Goal: Complete application form

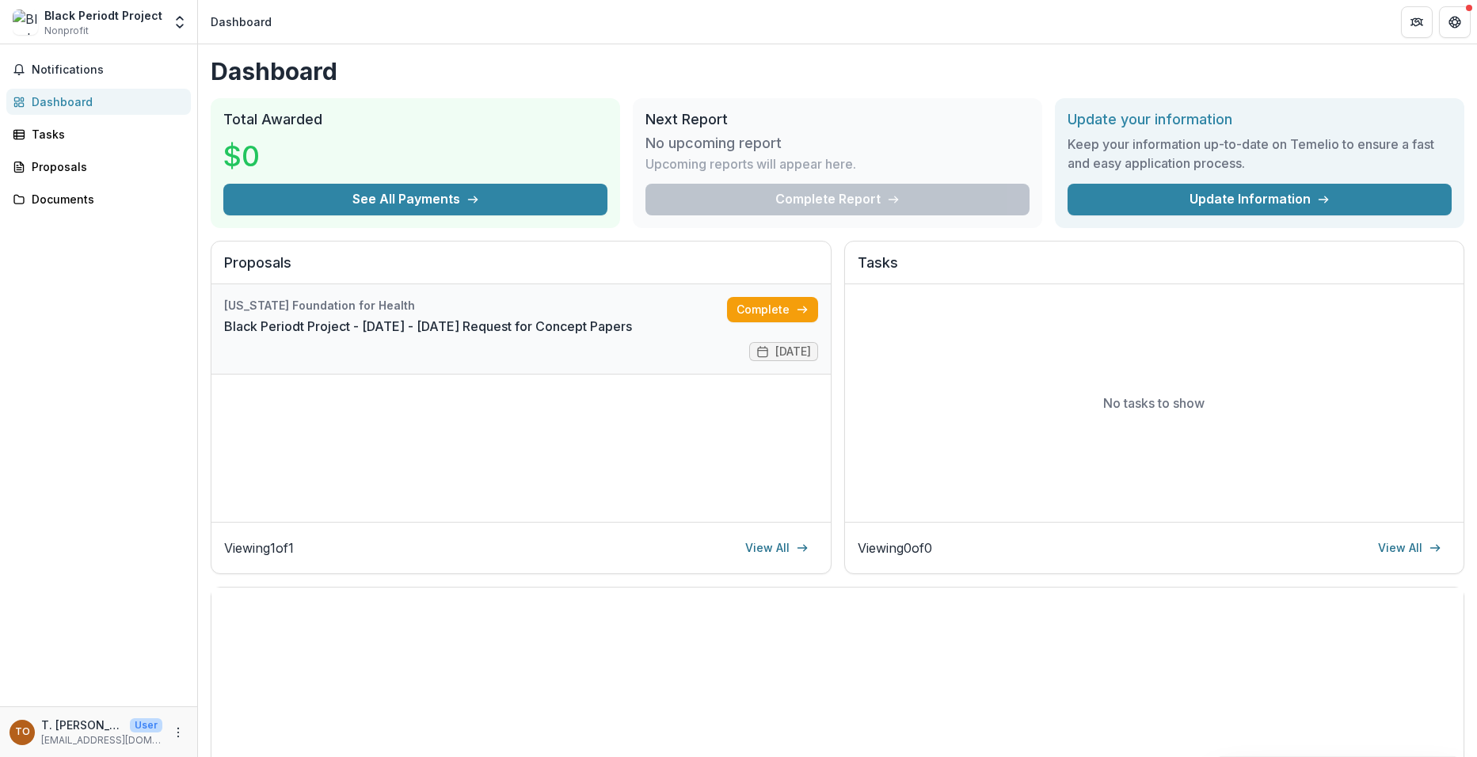
scroll to position [240, 0]
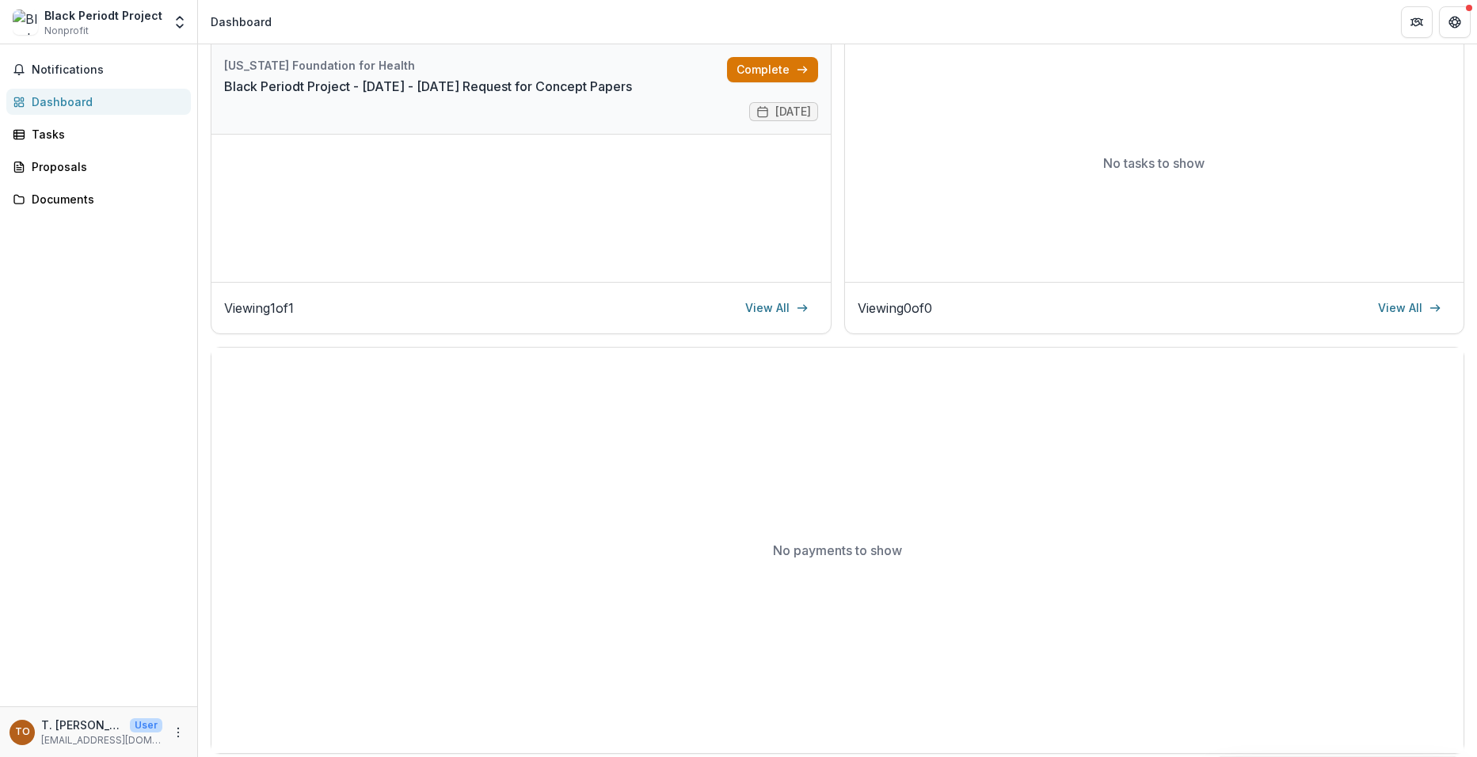
click at [756, 73] on link "Complete" at bounding box center [772, 69] width 91 height 25
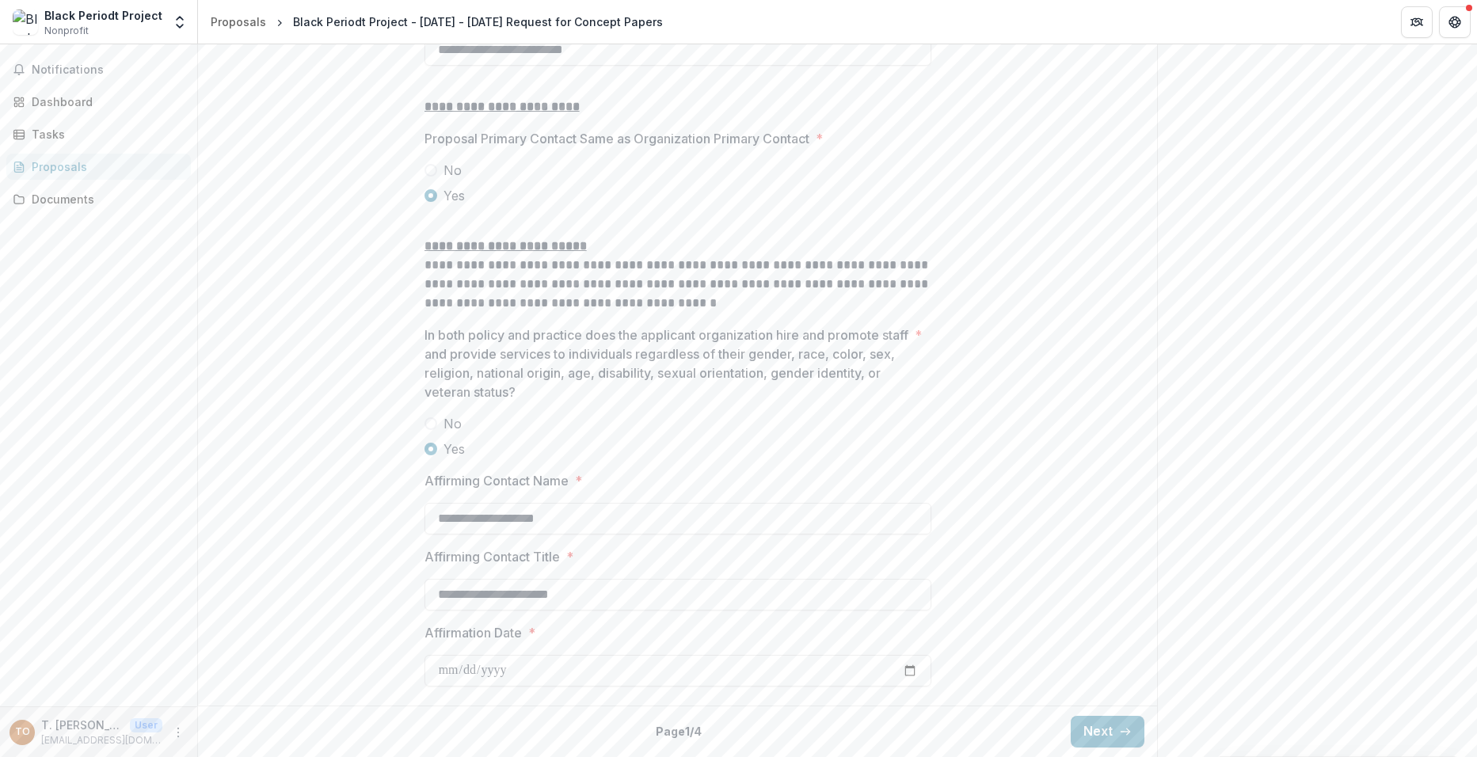
scroll to position [2029, 0]
drag, startPoint x: 1100, startPoint y: 732, endPoint x: 1201, endPoint y: 569, distance: 192.1
click at [1100, 732] on button "Next" at bounding box center [1108, 732] width 74 height 32
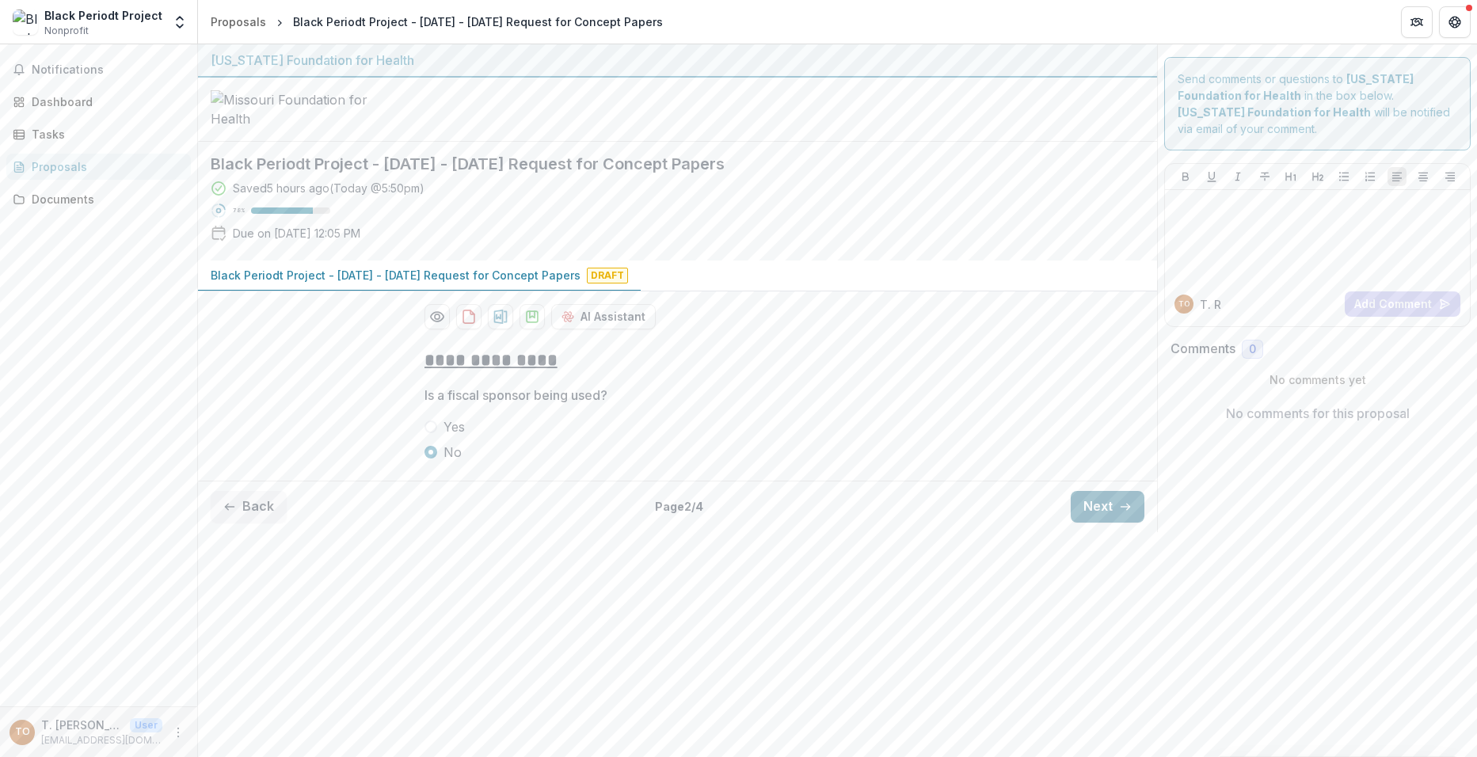
click at [1092, 523] on button "Next" at bounding box center [1108, 507] width 74 height 32
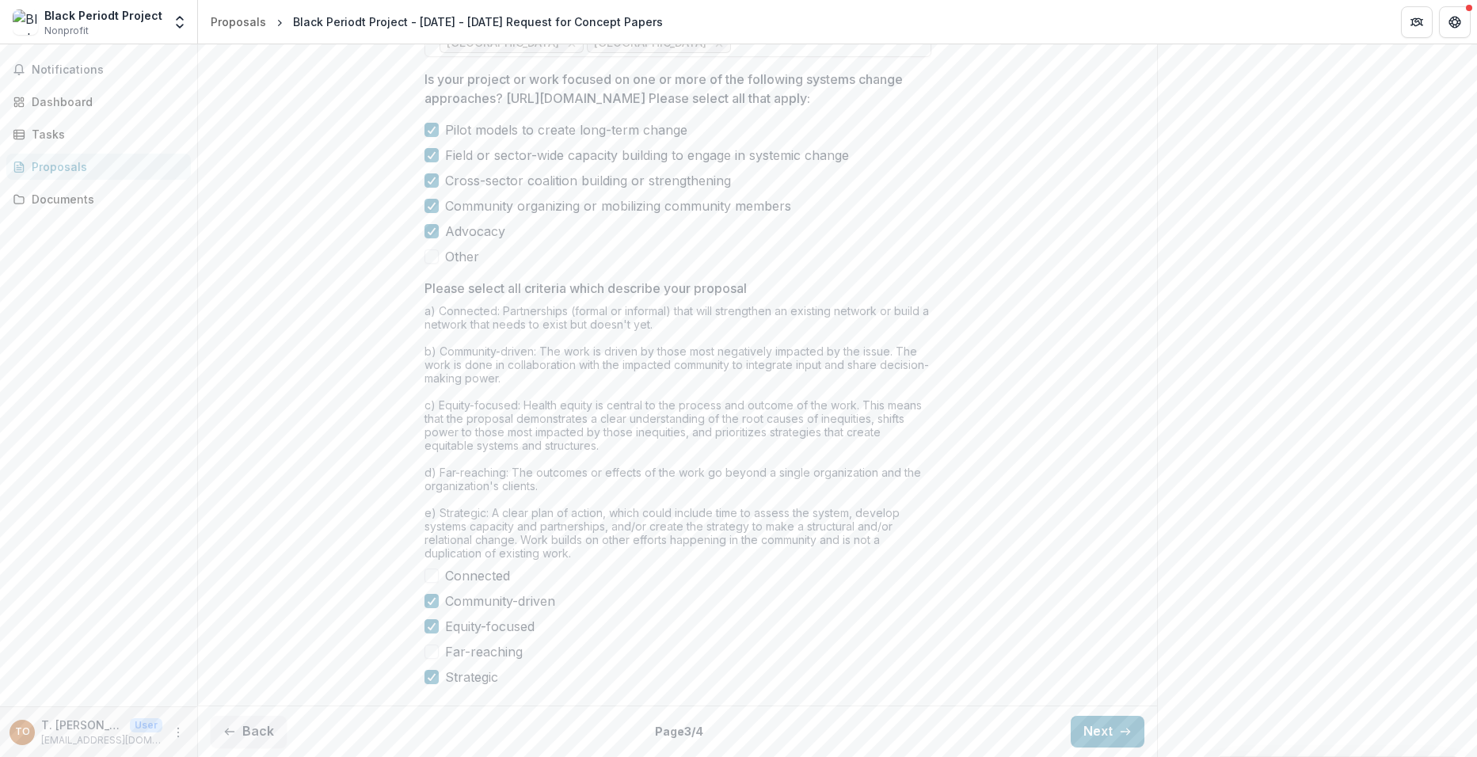
scroll to position [1233, 0]
click at [1114, 727] on button "Next" at bounding box center [1108, 732] width 74 height 32
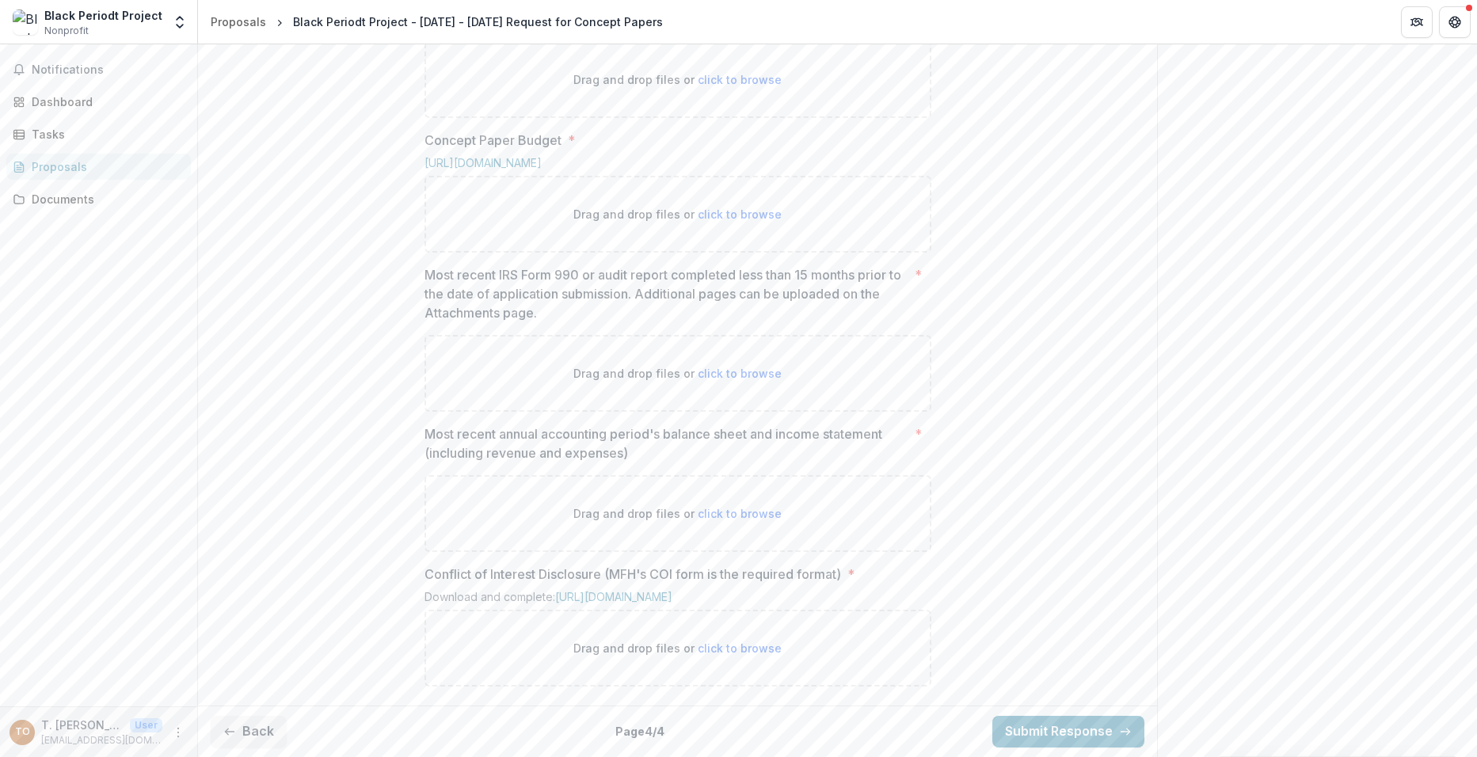
scroll to position [557, 0]
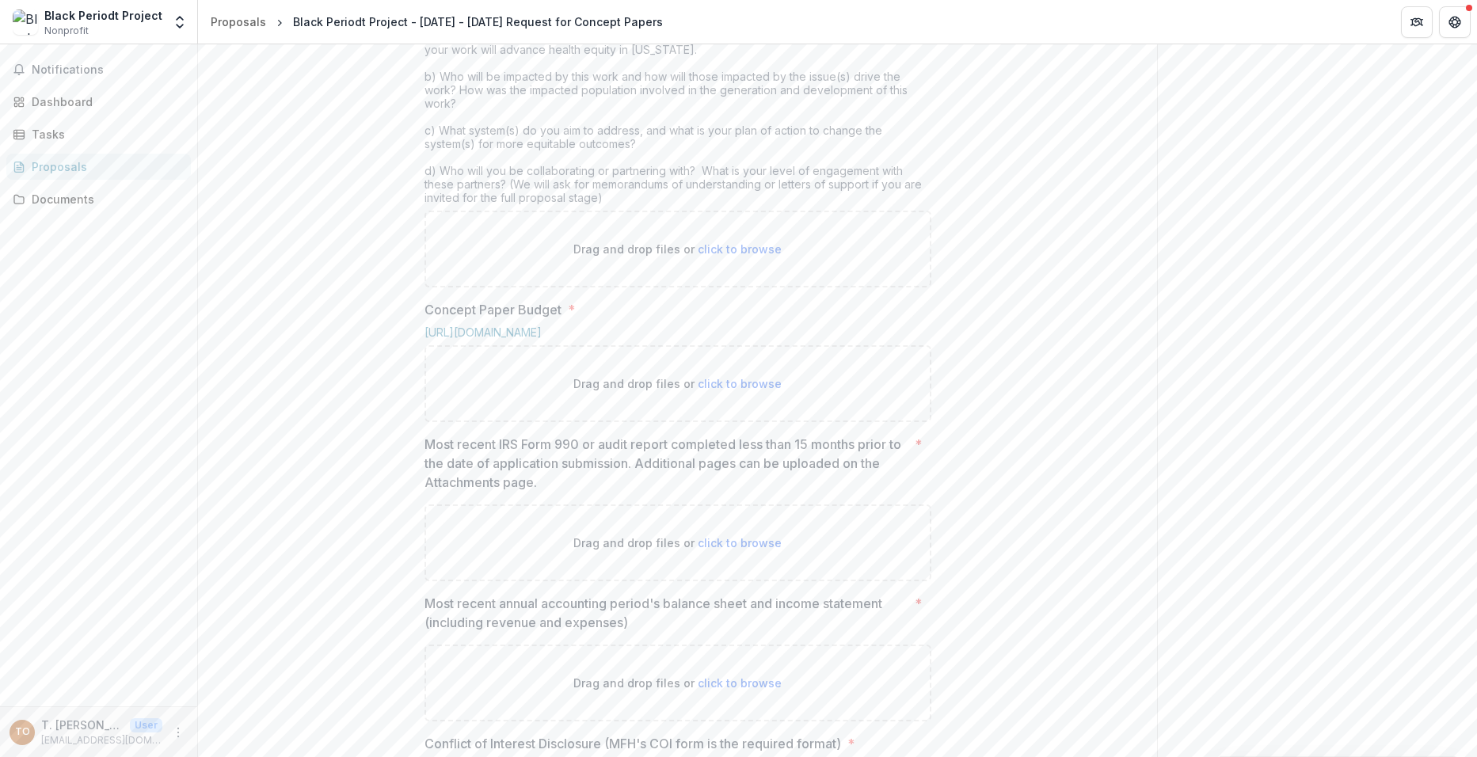
click at [709, 256] on span "click to browse" at bounding box center [740, 248] width 84 height 13
click at [718, 422] on div "Drag and drop files or click to browse" at bounding box center [678, 383] width 507 height 77
type input "**********"
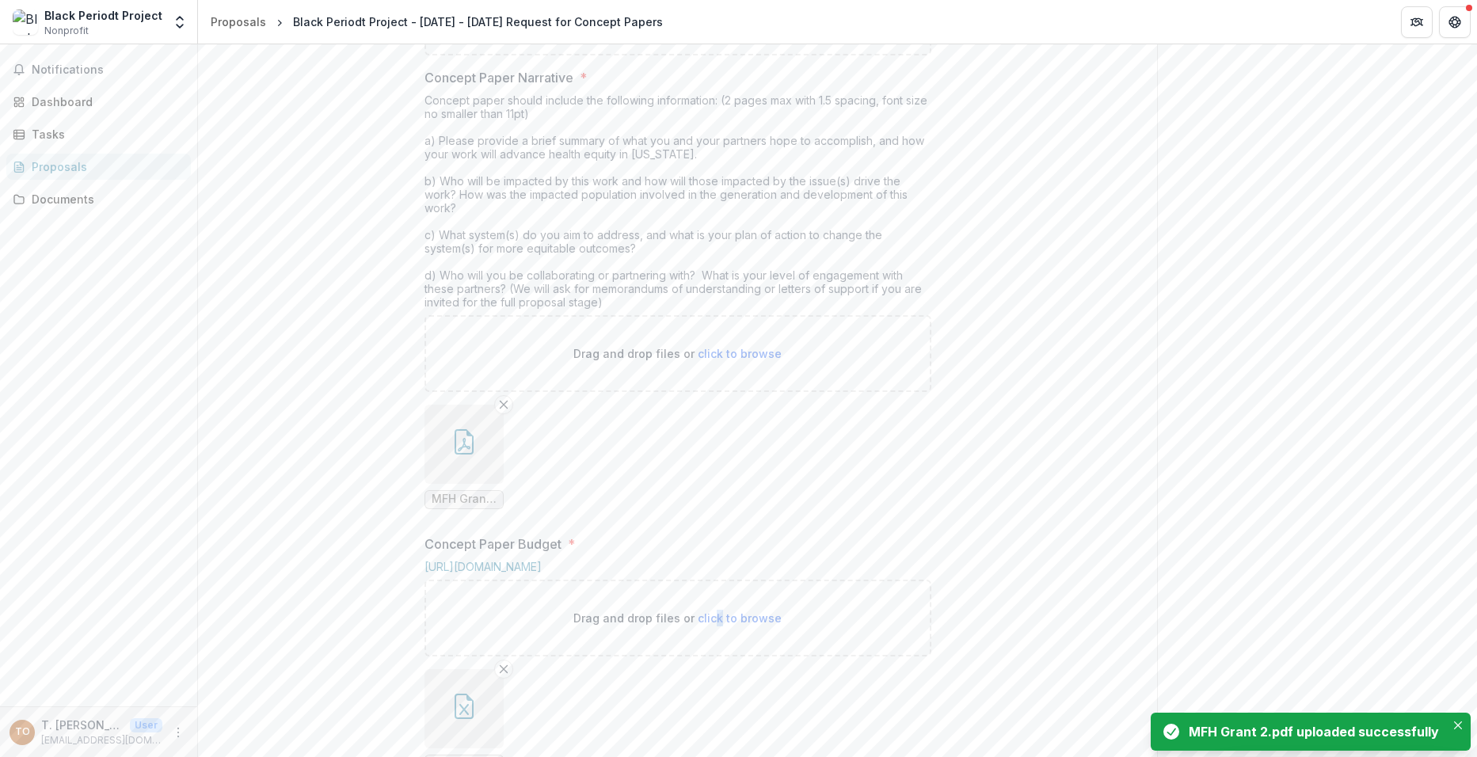
scroll to position [240, 0]
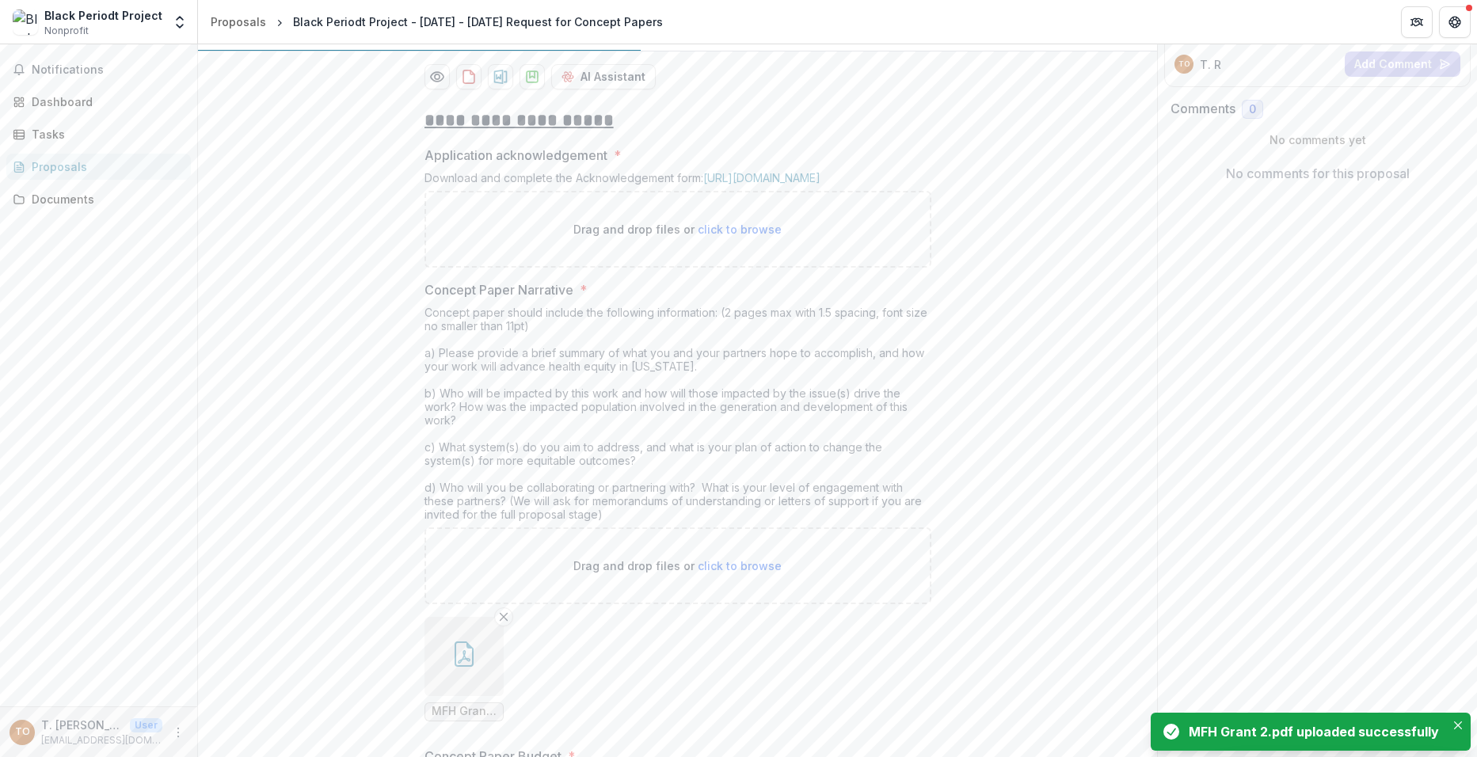
click at [730, 236] on span "click to browse" at bounding box center [740, 229] width 84 height 13
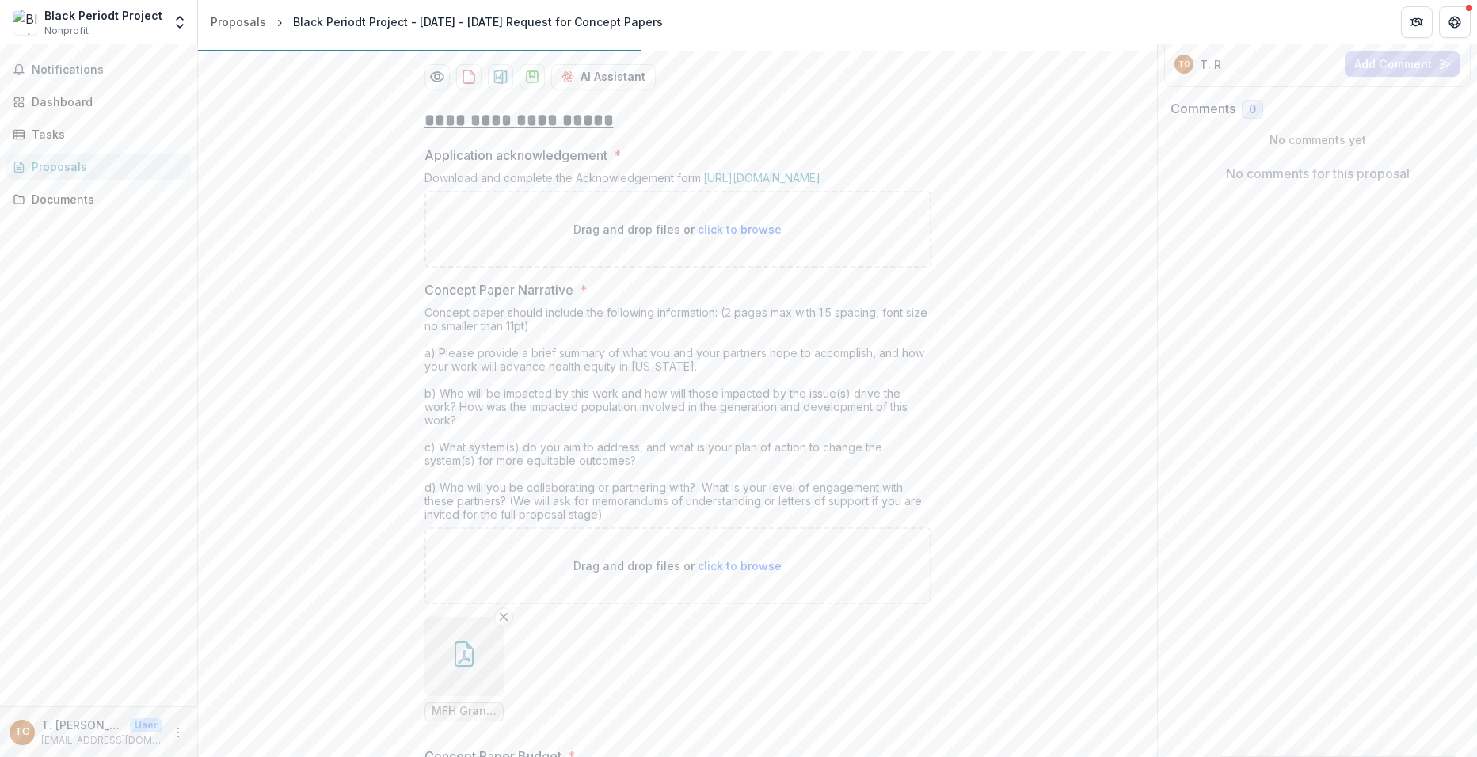
type input "**********"
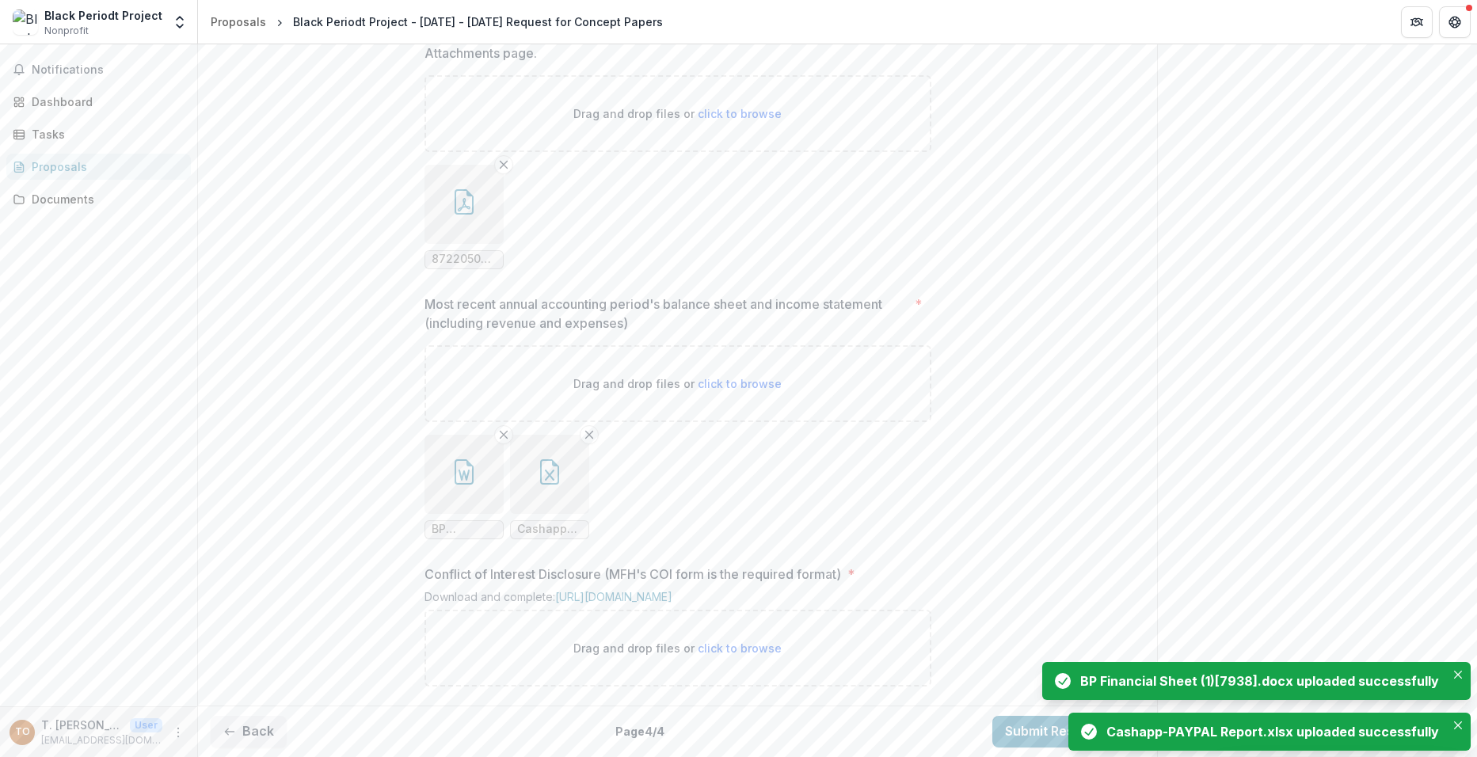
scroll to position [1523, 0]
click at [731, 644] on span "click to browse" at bounding box center [740, 648] width 84 height 13
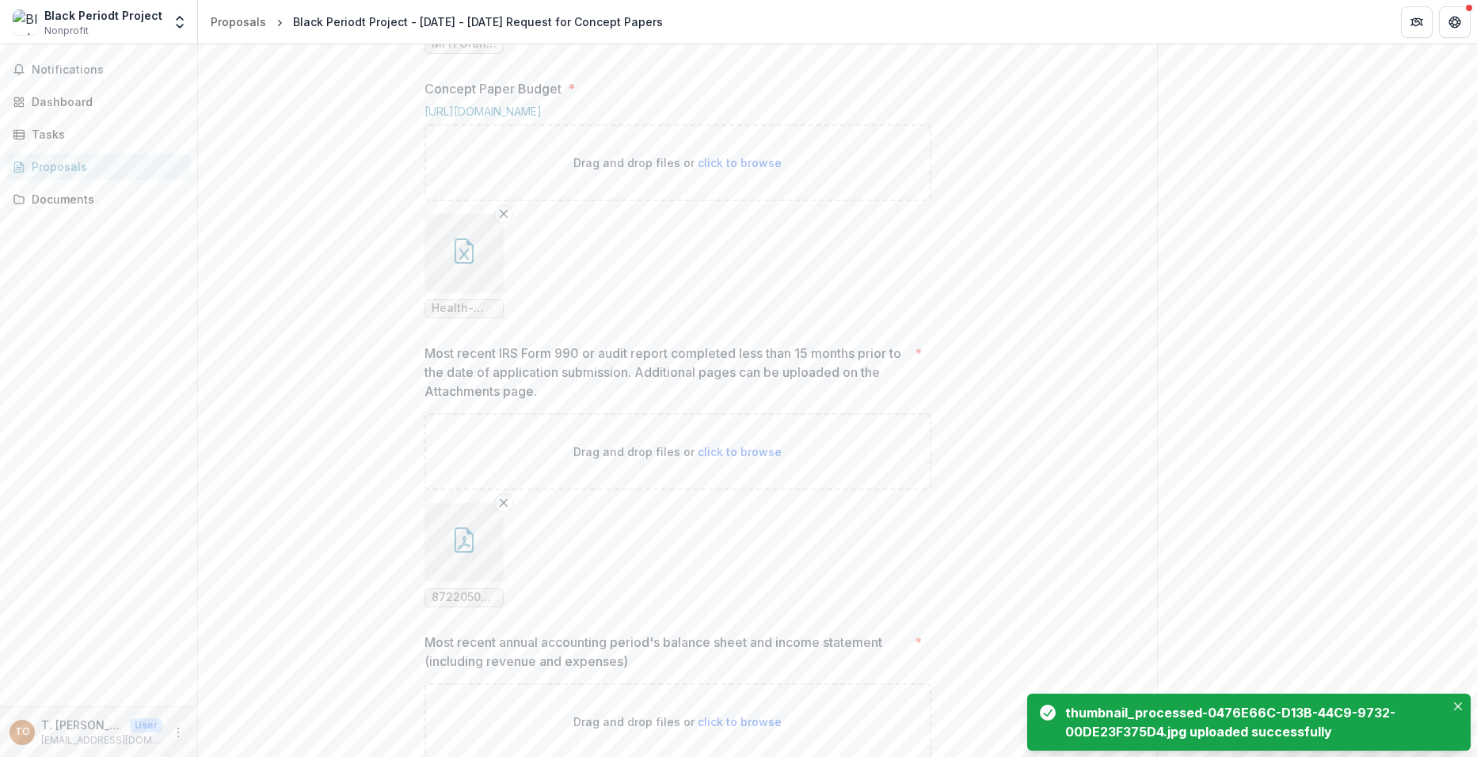
scroll to position [1416, 0]
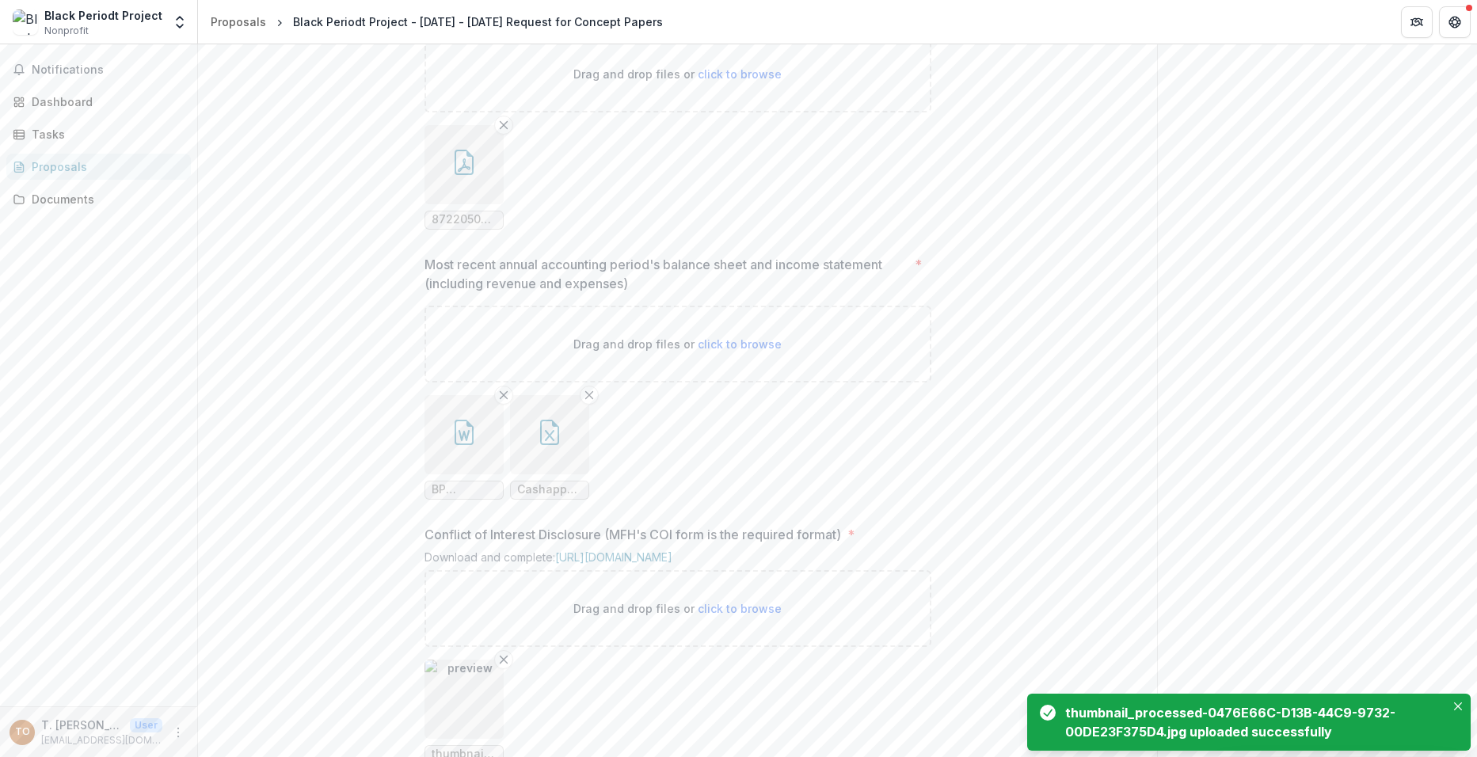
drag, startPoint x: 1456, startPoint y: 706, endPoint x: 1370, endPoint y: 669, distance: 93.7
click at [1456, 706] on icon "Close" at bounding box center [1458, 707] width 8 height 8
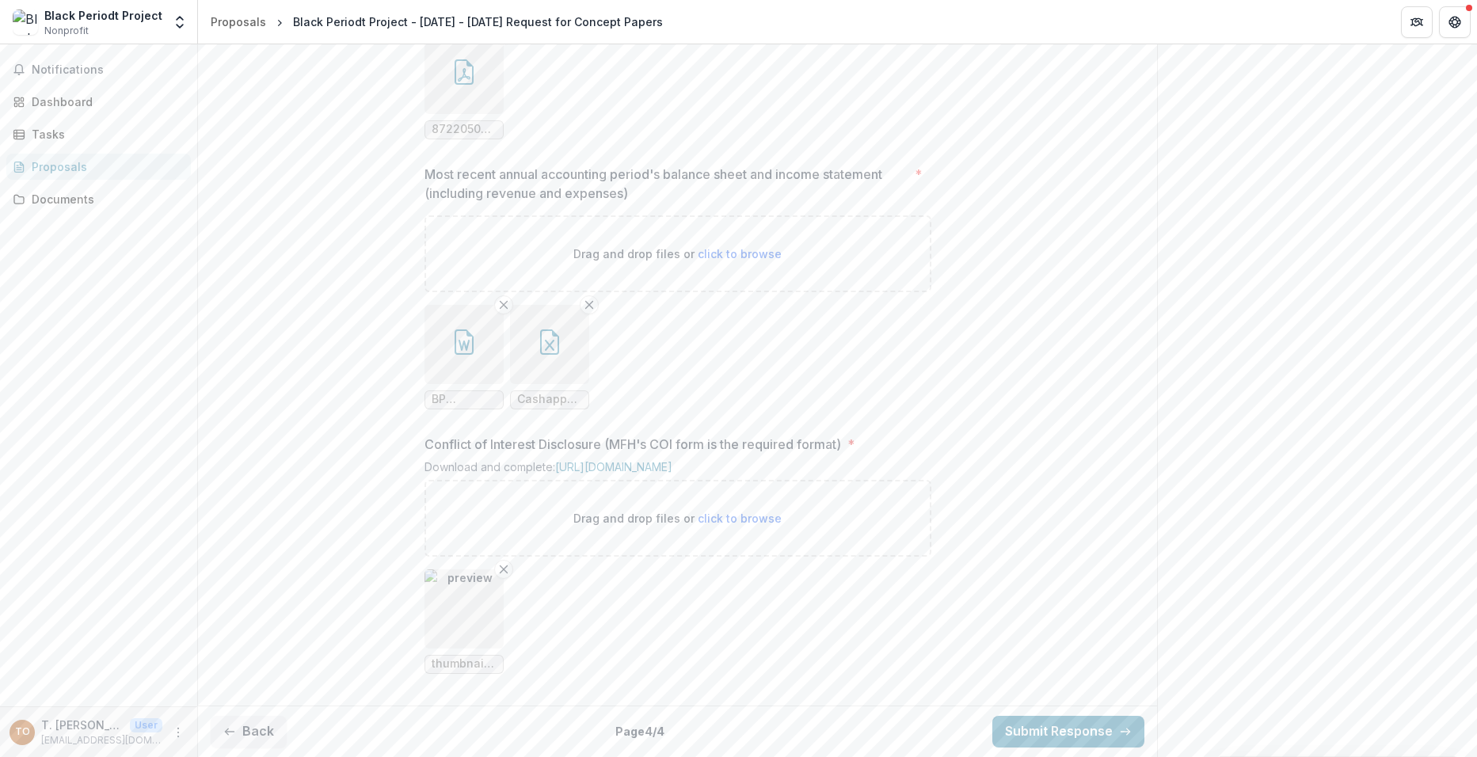
scroll to position [1653, 0]
click at [1058, 730] on button "Submit Response" at bounding box center [1069, 732] width 152 height 32
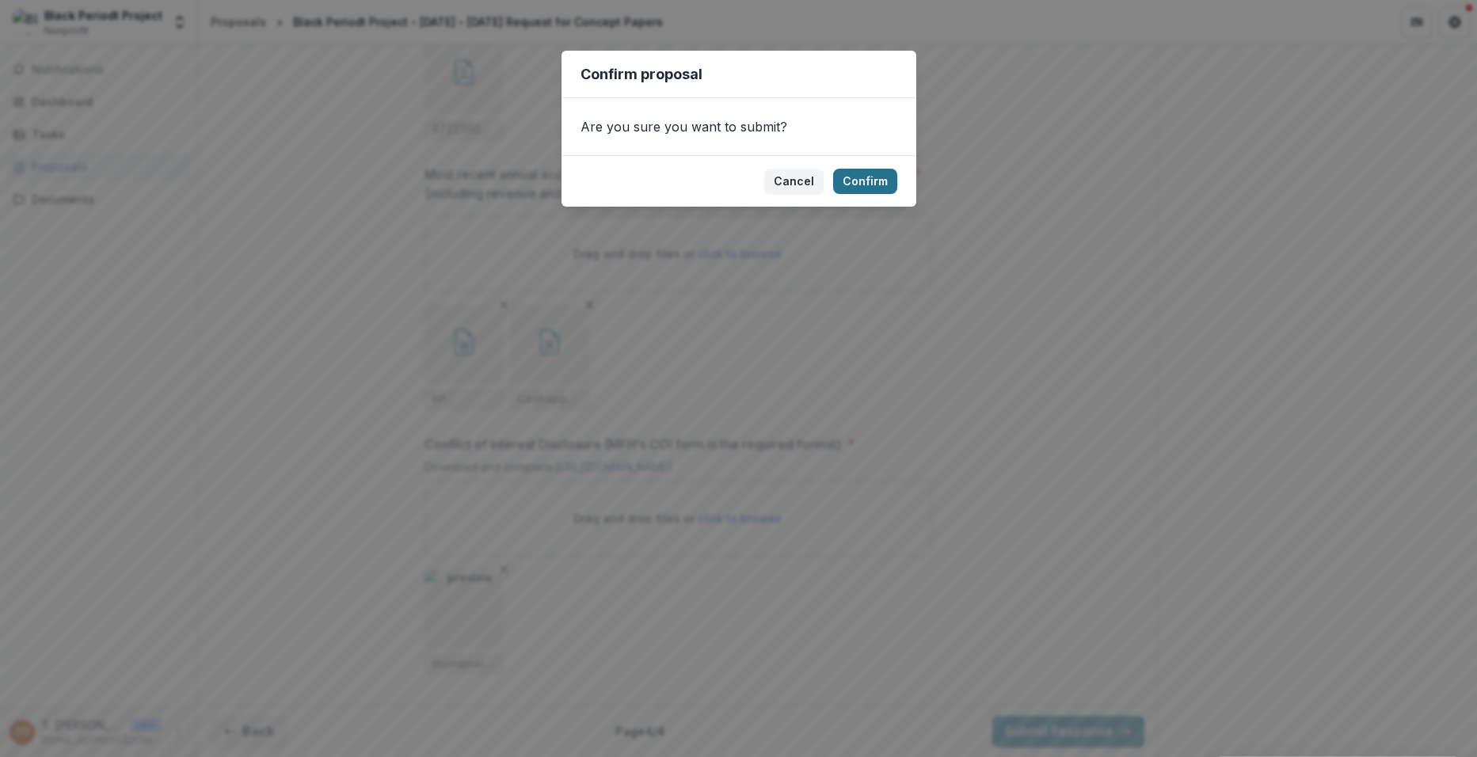
click at [882, 173] on button "Confirm" at bounding box center [865, 181] width 64 height 25
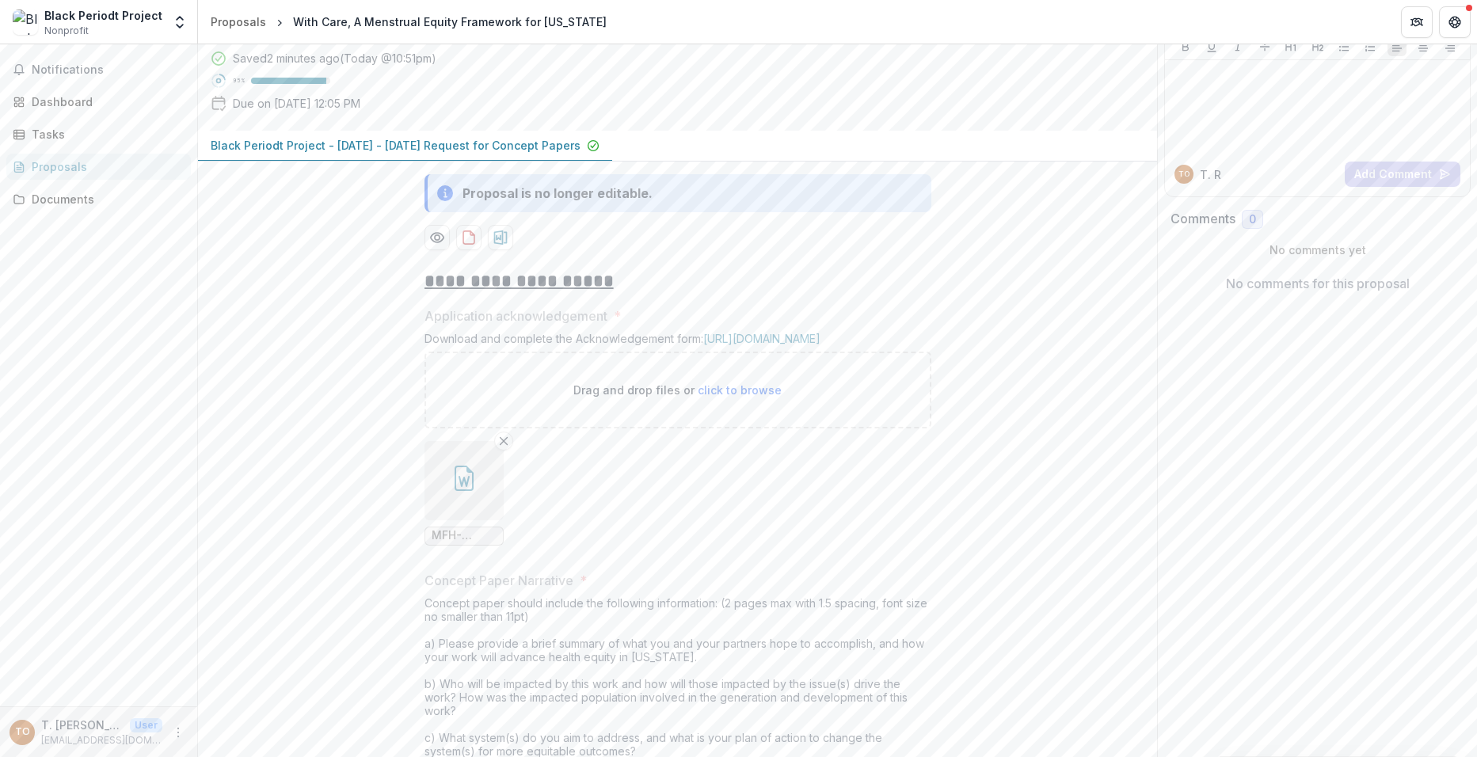
scroll to position [317, 0]
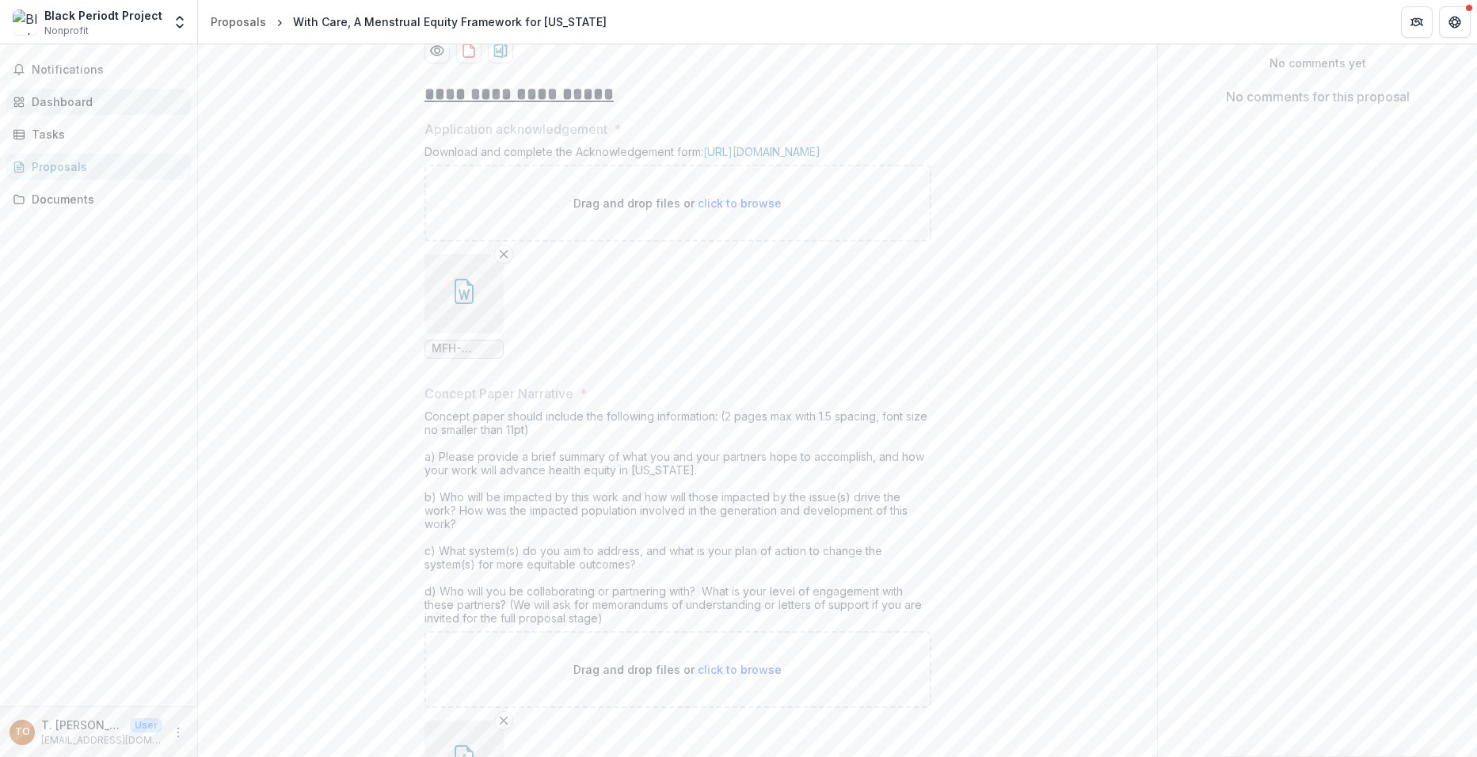
click at [73, 97] on div "Dashboard" at bounding box center [105, 101] width 147 height 17
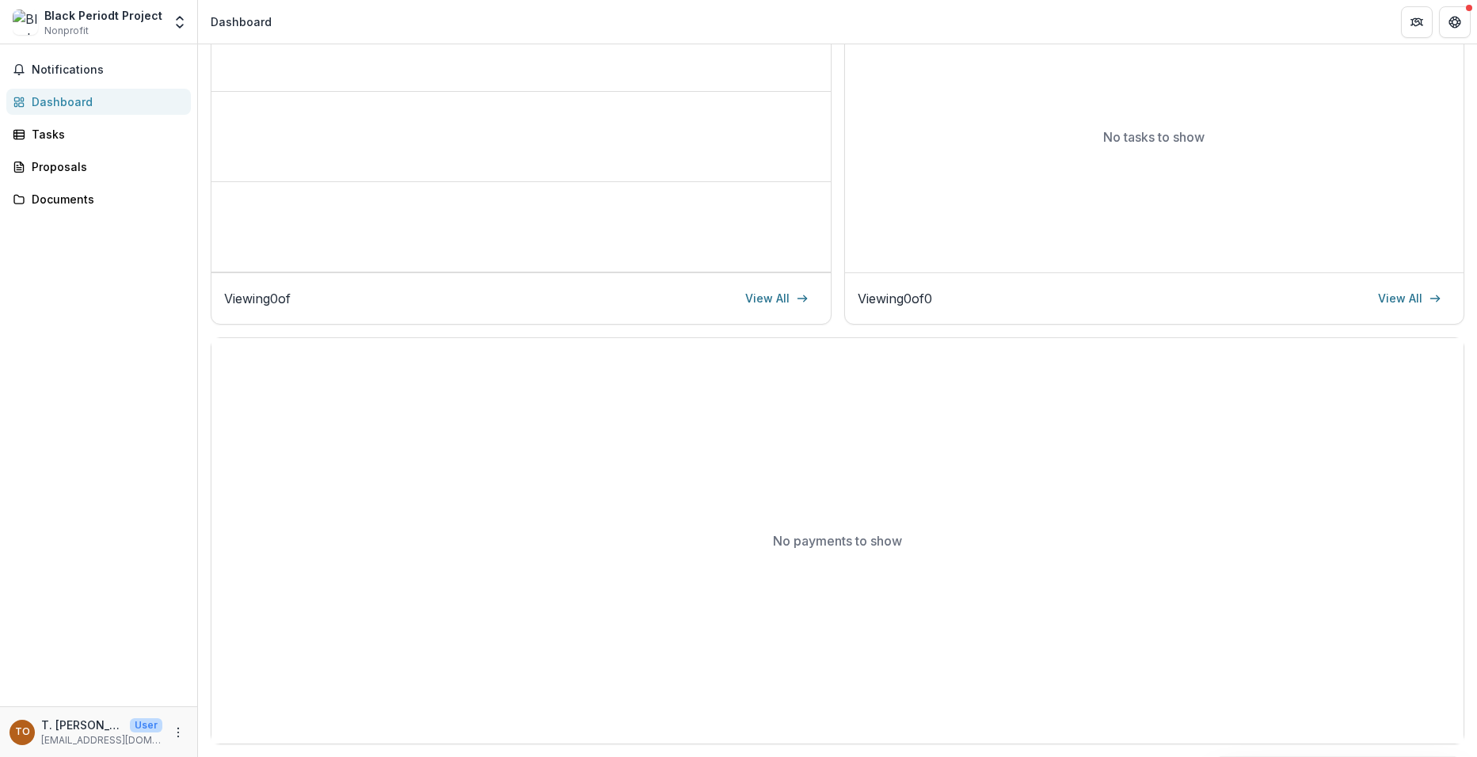
scroll to position [250, 0]
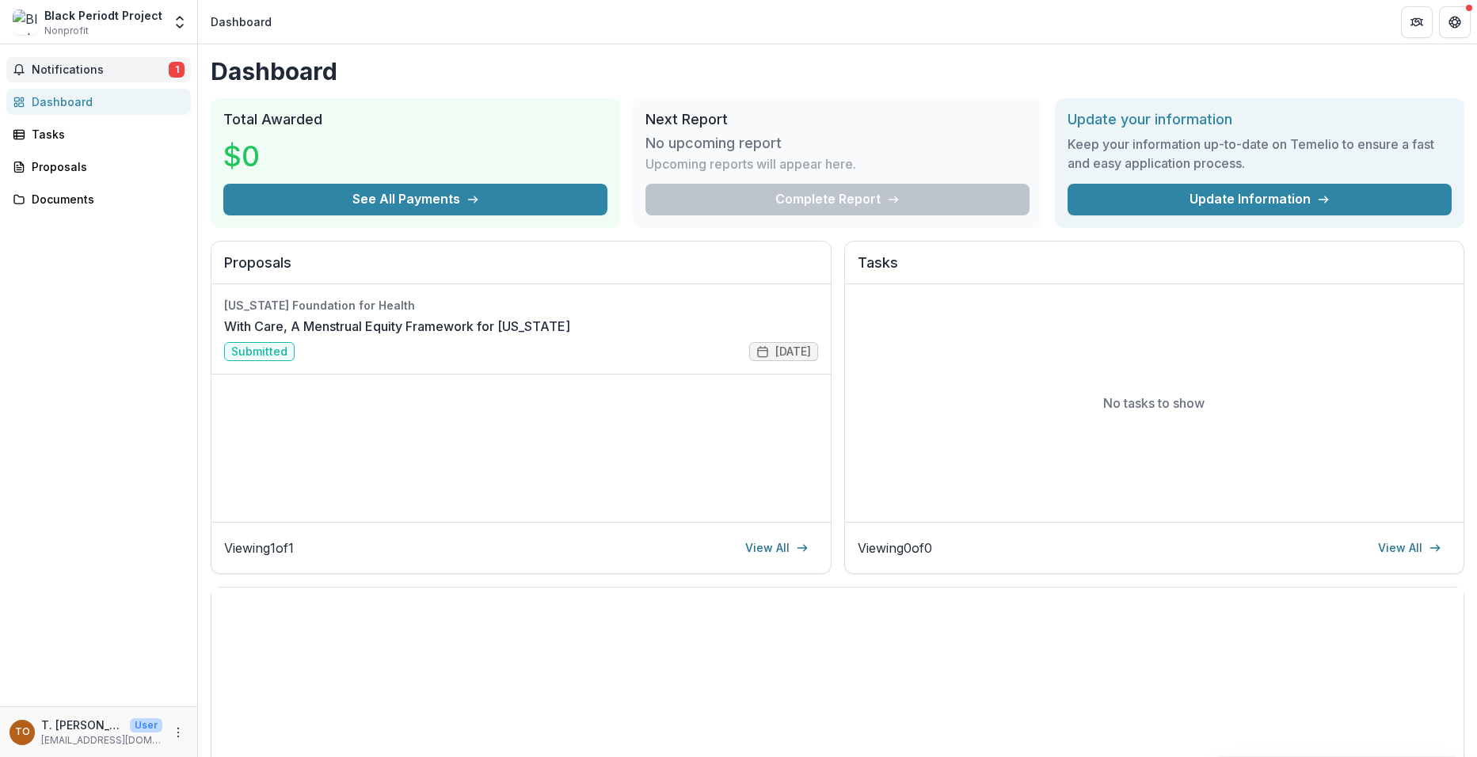
click at [144, 71] on span "Notifications" at bounding box center [100, 69] width 137 height 13
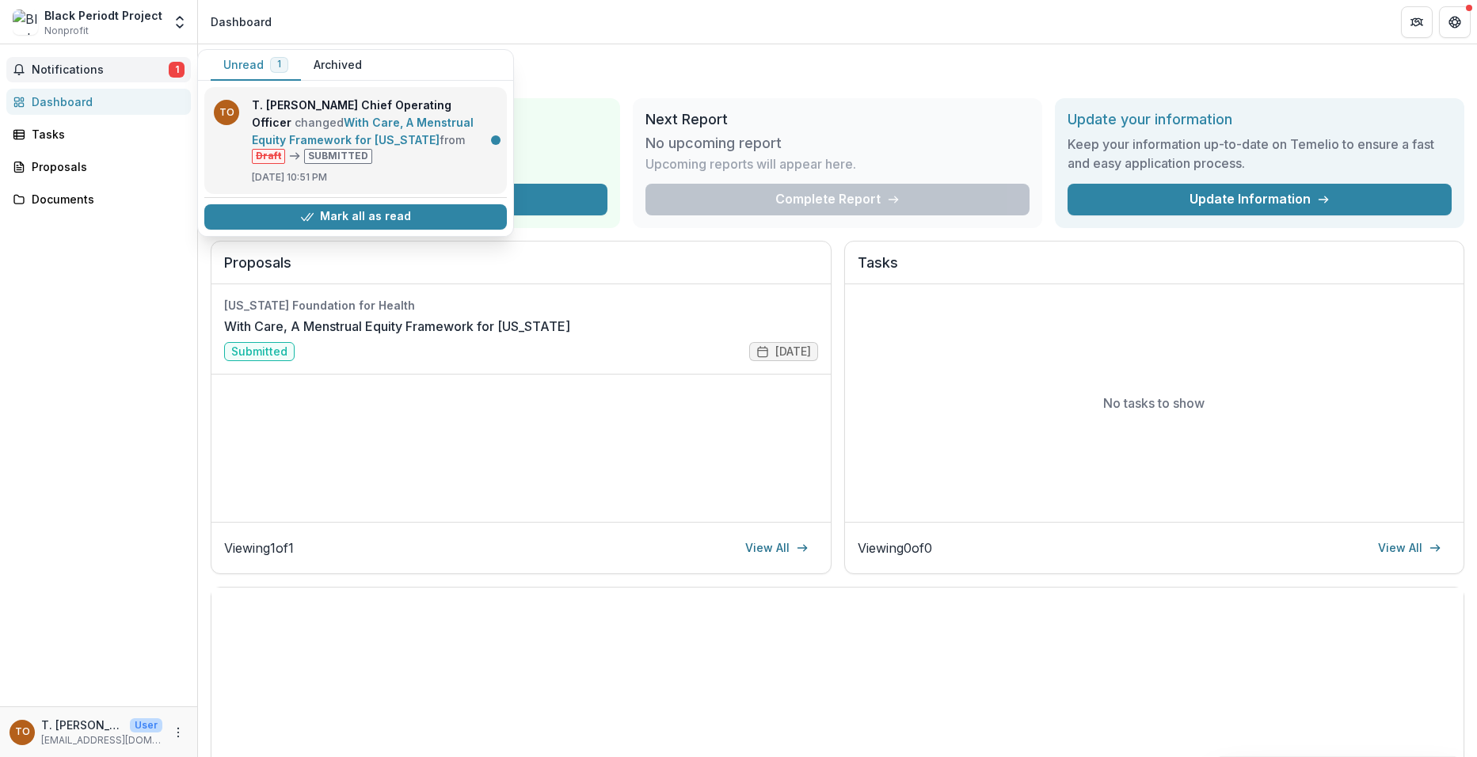
click at [425, 137] on link "With Care, A Menstrual Equity Framework for [US_STATE]" at bounding box center [363, 131] width 222 height 31
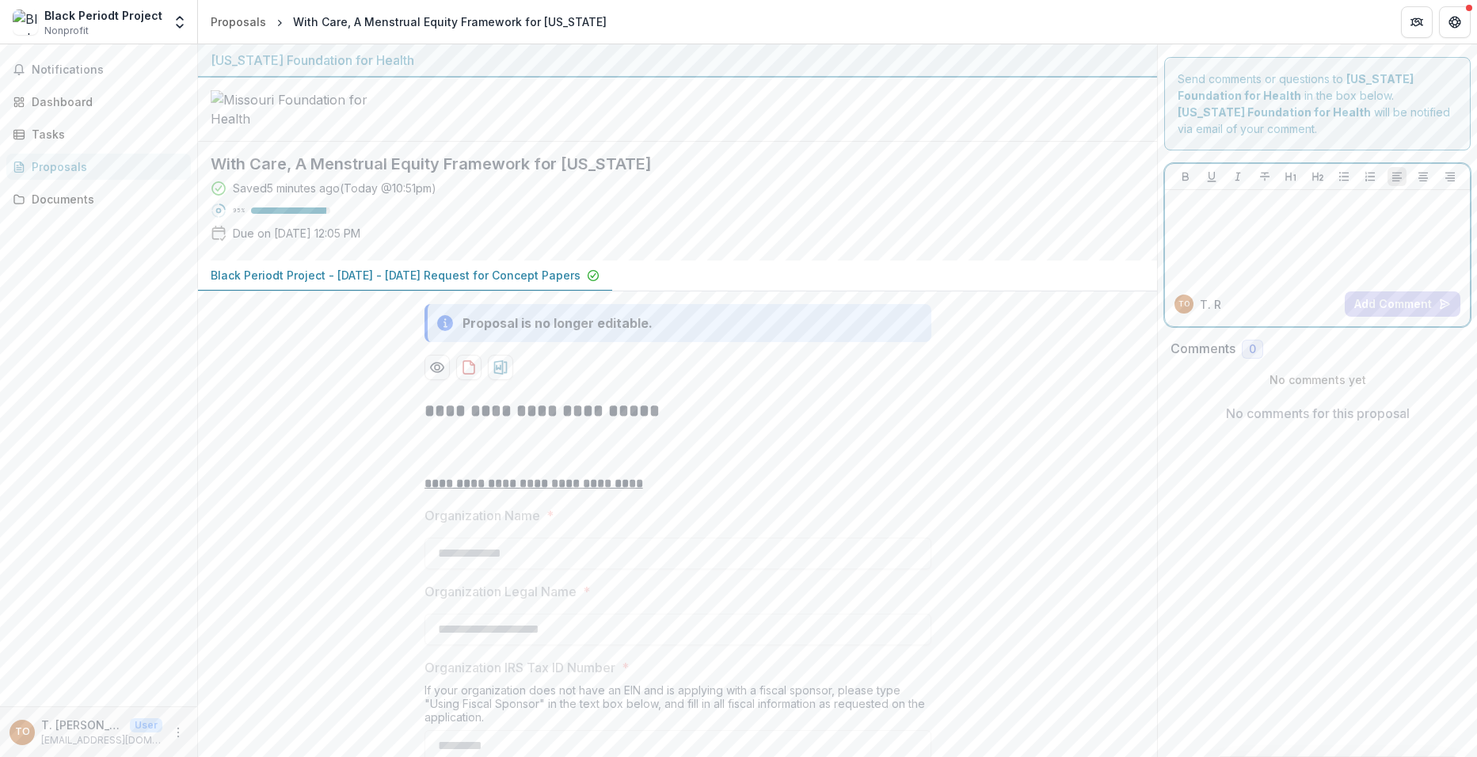
click at [1254, 223] on div at bounding box center [1318, 235] width 292 height 79
click at [1422, 303] on button "Add Comment" at bounding box center [1403, 304] width 116 height 25
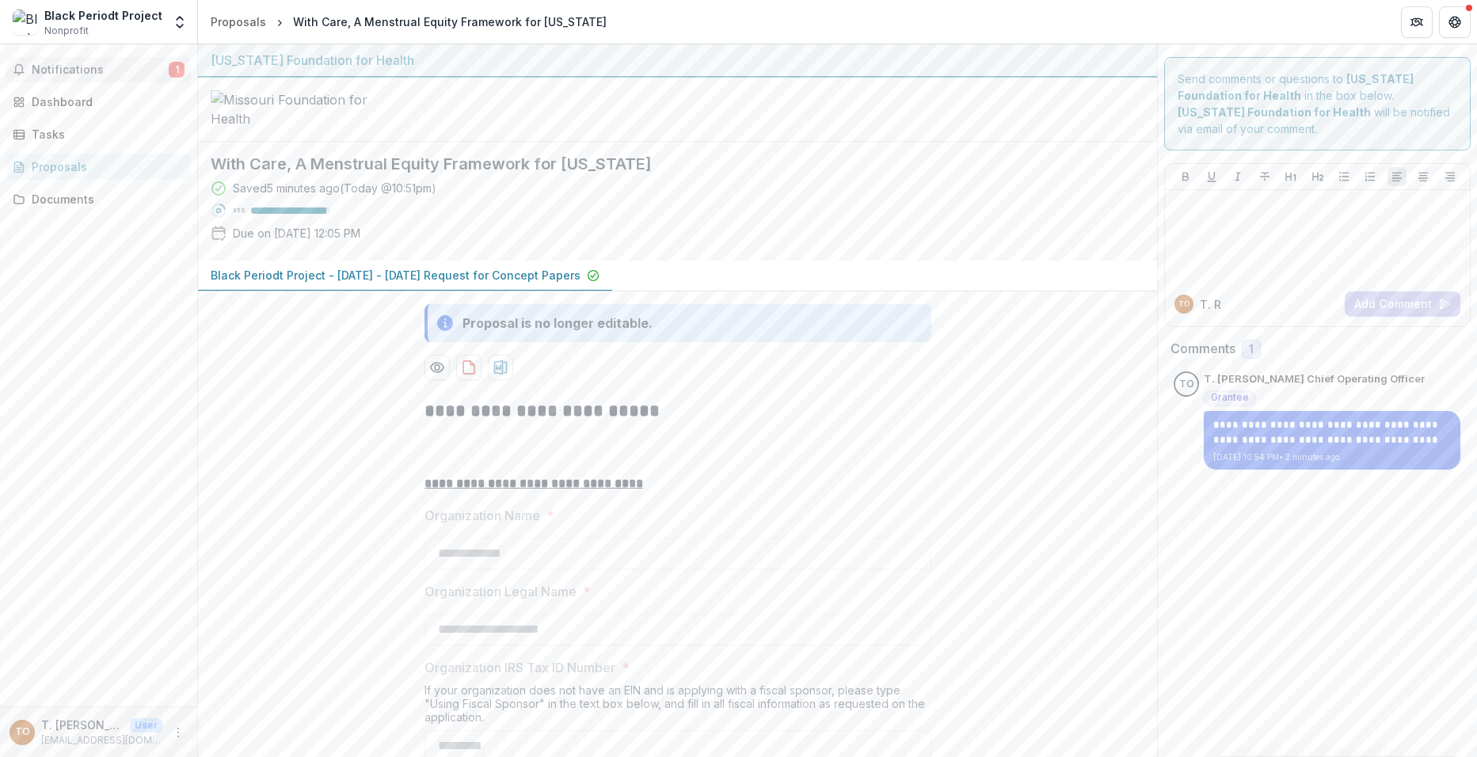
click at [74, 63] on span "Notifications" at bounding box center [100, 69] width 137 height 13
